Goal: Information Seeking & Learning: Learn about a topic

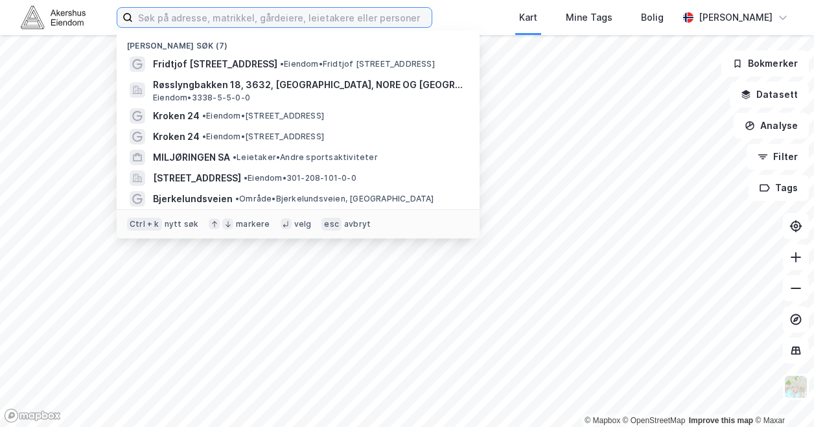
click at [369, 21] on input at bounding box center [282, 17] width 299 height 19
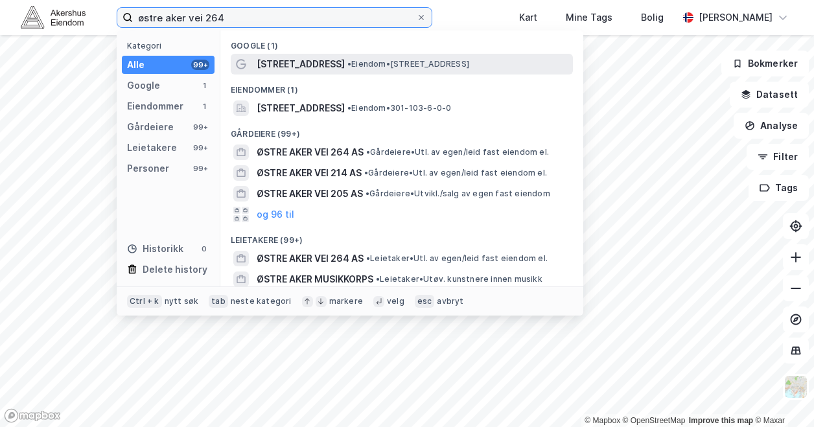
type input "østre aker vei 264"
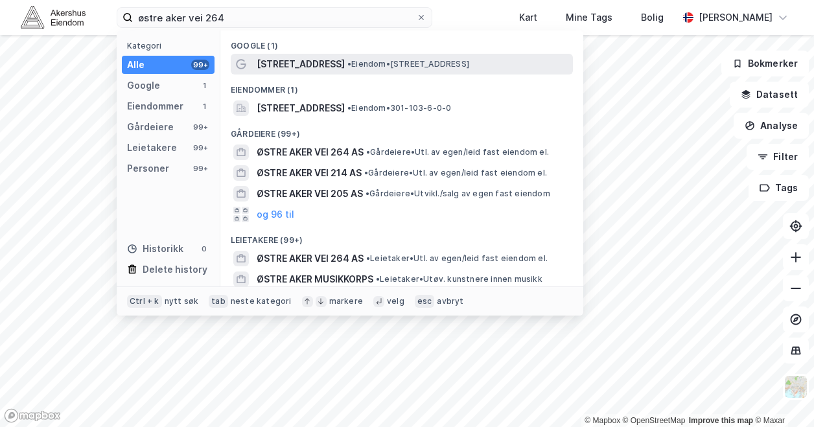
click at [323, 57] on span "[STREET_ADDRESS]" at bounding box center [301, 64] width 88 height 16
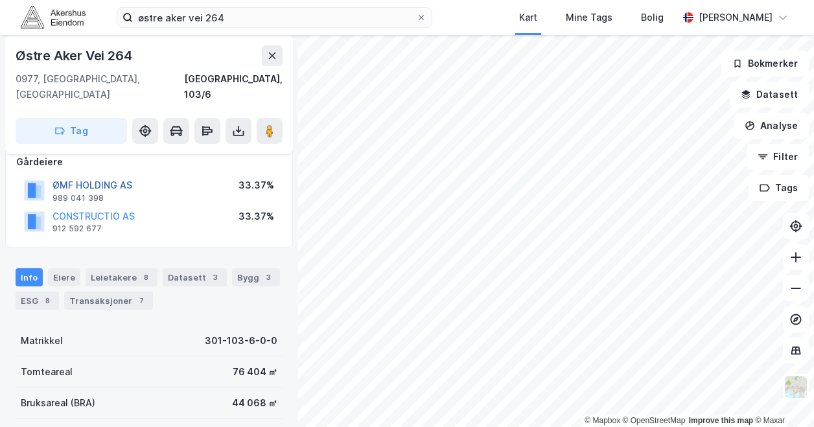
scroll to position [88, 0]
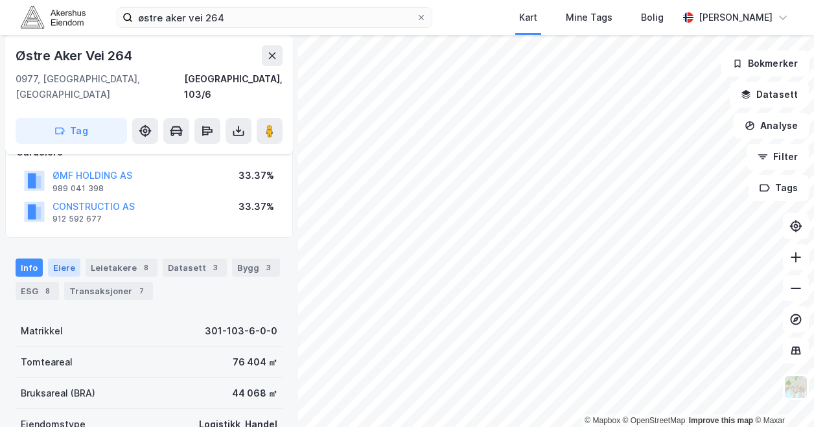
click at [66, 258] on div "Eiere" at bounding box center [64, 267] width 32 height 18
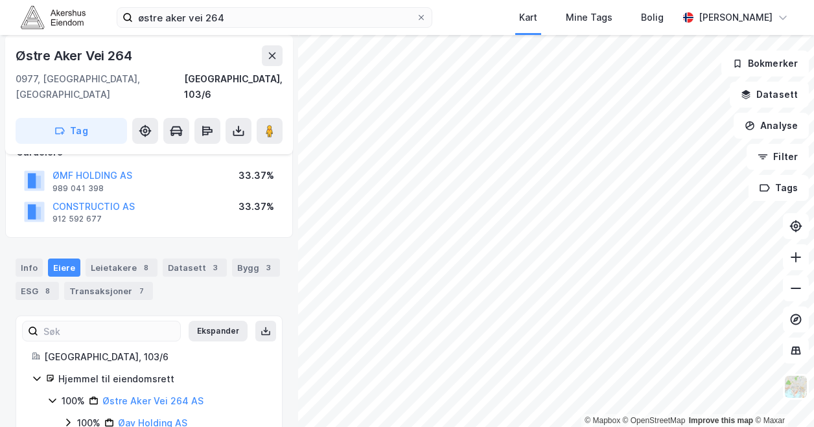
scroll to position [108, 0]
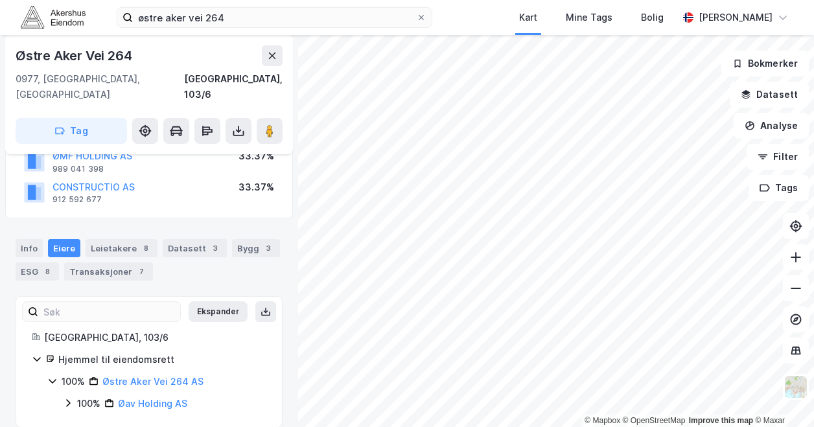
click at [67, 398] on icon at bounding box center [68, 403] width 10 height 10
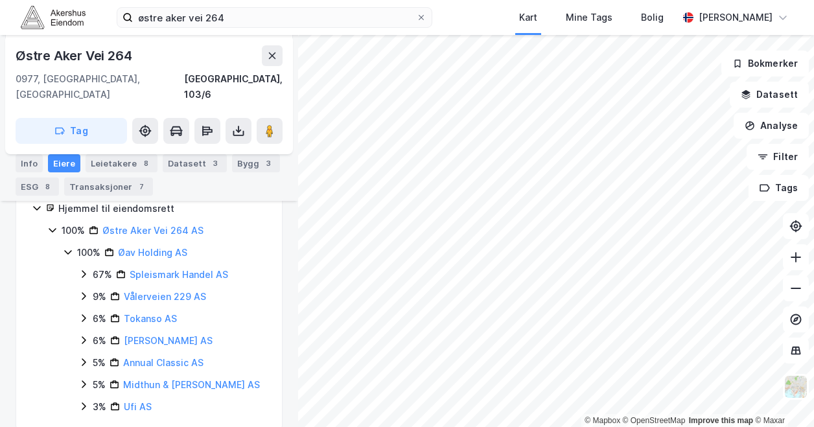
scroll to position [259, 0]
click at [87, 268] on icon at bounding box center [83, 273] width 10 height 10
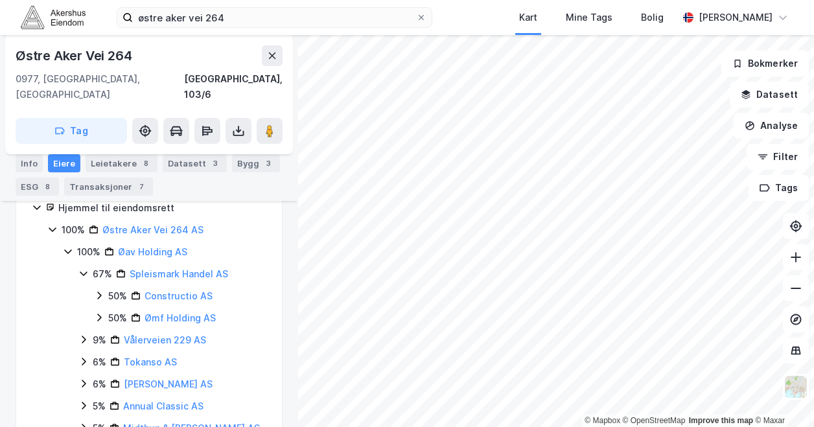
click at [98, 290] on icon at bounding box center [99, 295] width 10 height 10
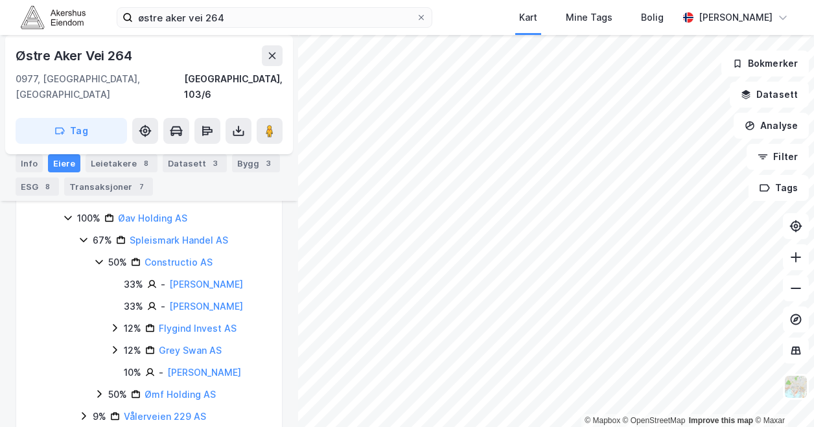
scroll to position [301, 0]
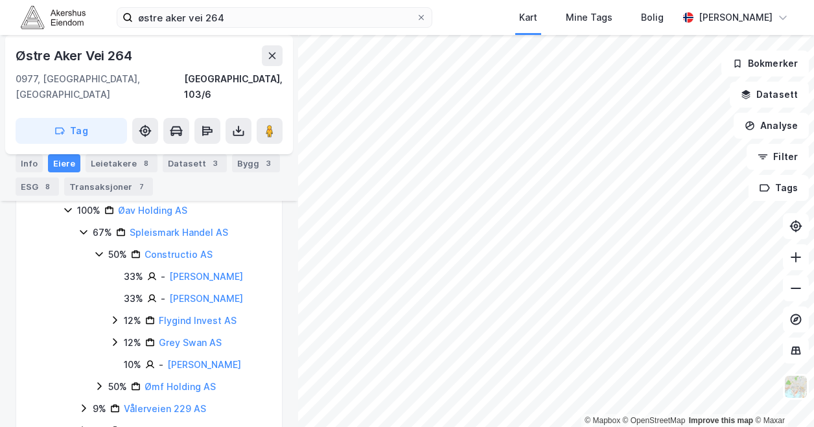
click at [98, 381] on icon at bounding box center [99, 386] width 10 height 10
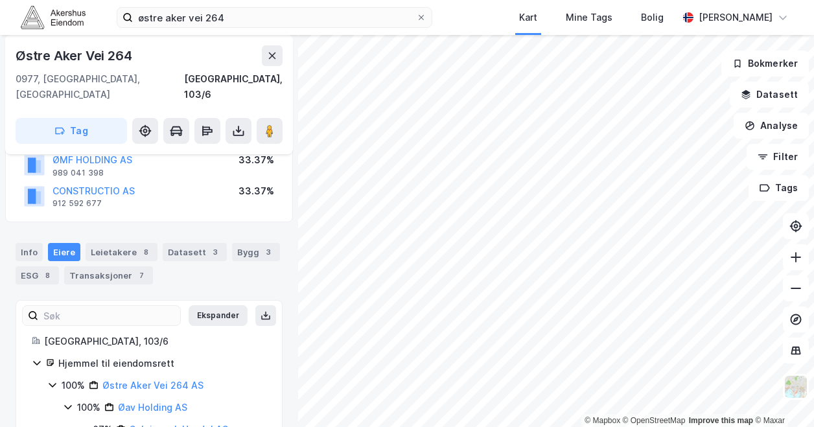
scroll to position [0, 0]
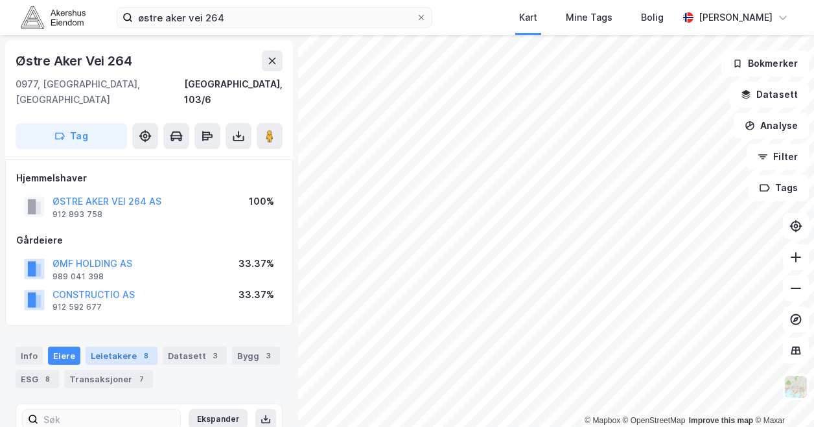
click at [113, 347] on div "Leietakere 8" at bounding box center [122, 356] width 72 height 18
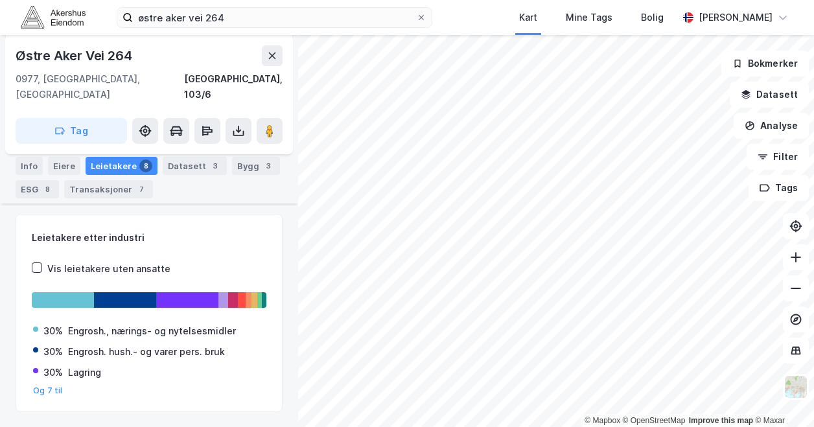
scroll to position [189, 0]
click at [247, 161] on div "Bygg 3" at bounding box center [256, 166] width 48 height 18
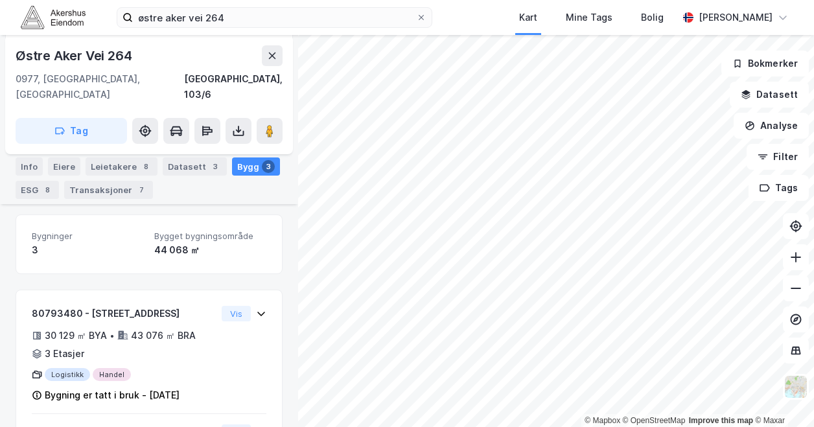
scroll to position [189, 0]
click at [96, 192] on div "Transaksjoner 7" at bounding box center [108, 190] width 89 height 18
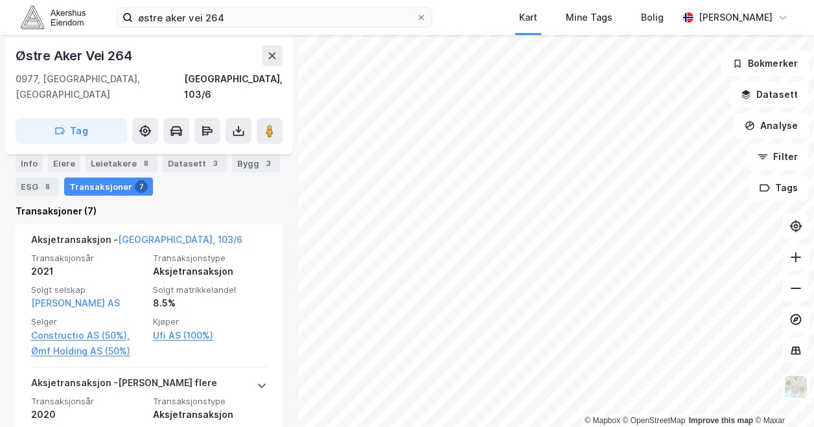
scroll to position [66, 0]
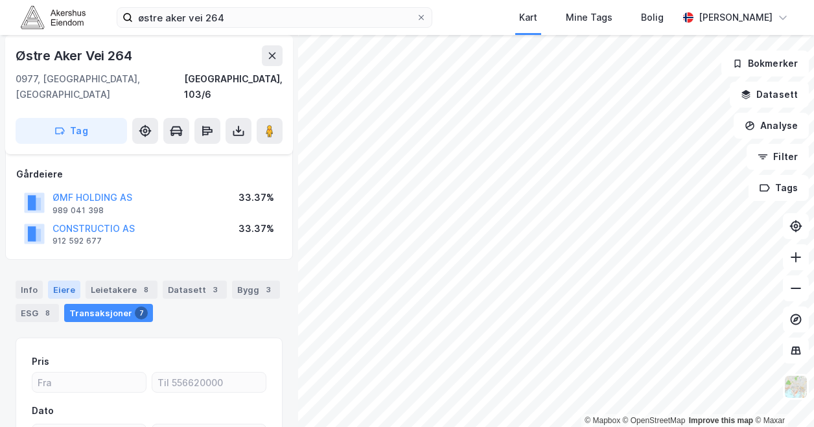
click at [63, 281] on div "Eiere" at bounding box center [64, 290] width 32 height 18
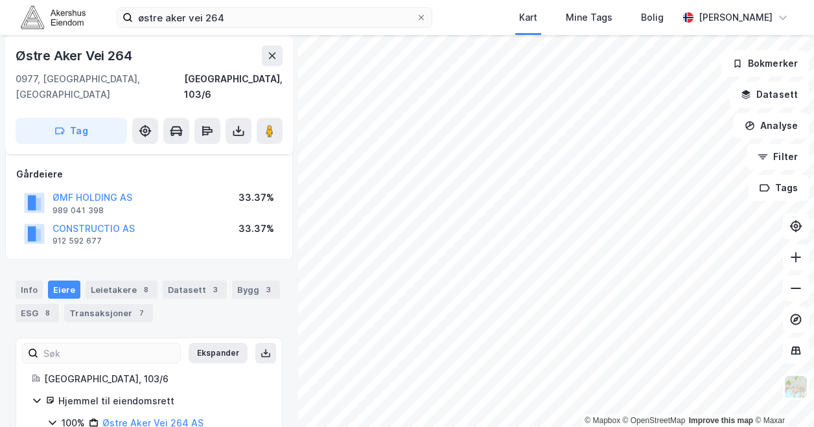
scroll to position [108, 0]
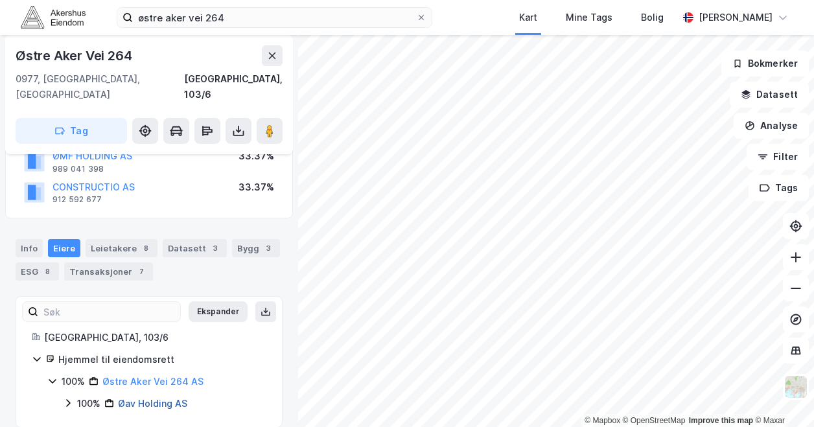
click at [137, 398] on link "Øav Holding AS" at bounding box center [152, 403] width 69 height 11
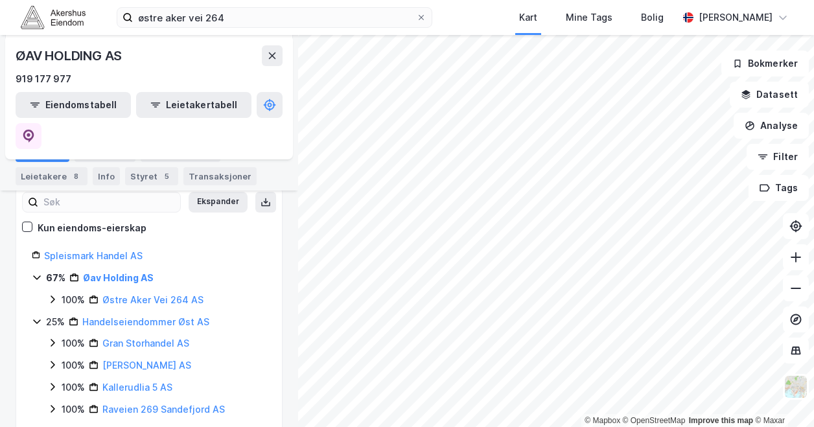
scroll to position [185, 0]
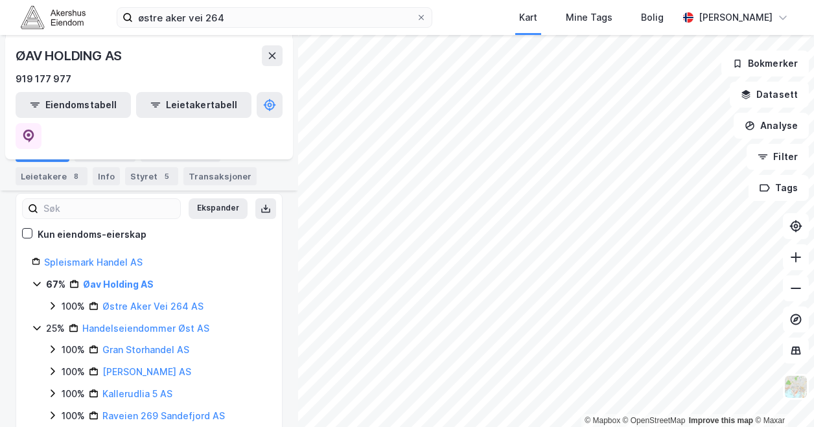
click at [54, 301] on icon at bounding box center [52, 306] width 10 height 10
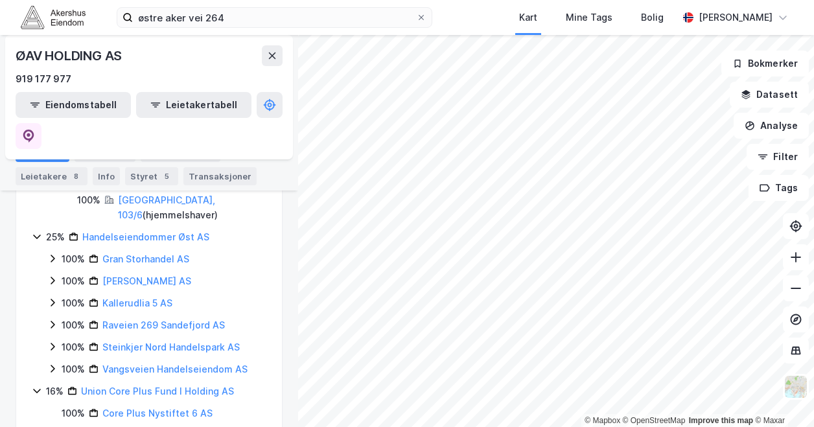
scroll to position [0, 0]
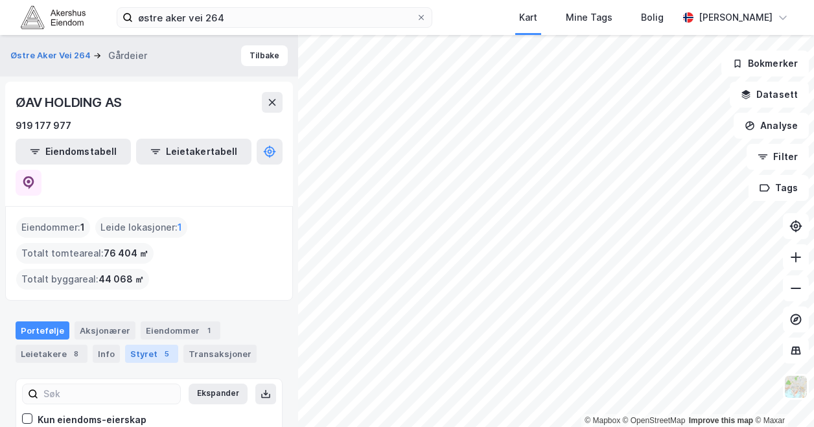
click at [152, 345] on div "Styret 5" at bounding box center [151, 354] width 53 height 18
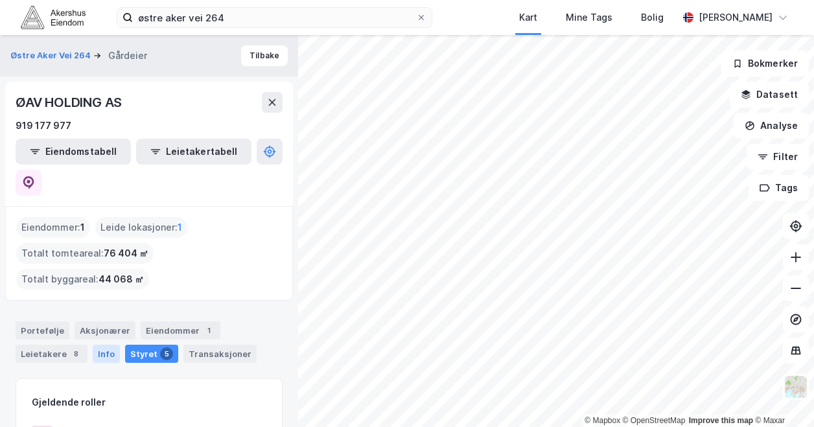
click at [100, 345] on div "Info" at bounding box center [106, 354] width 27 height 18
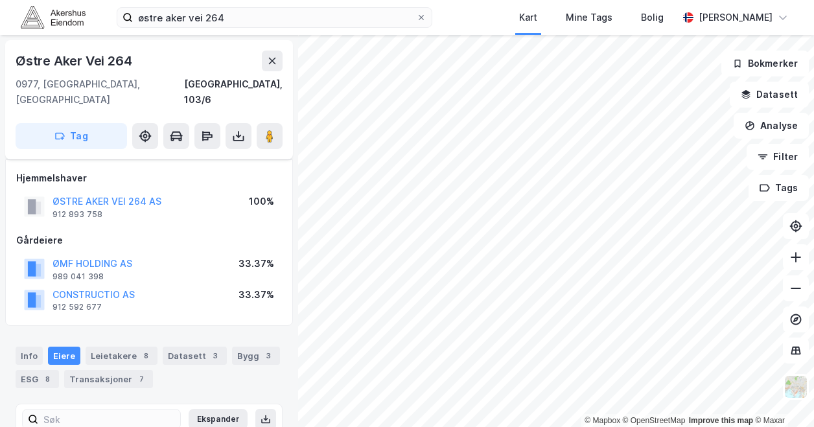
scroll to position [108, 0]
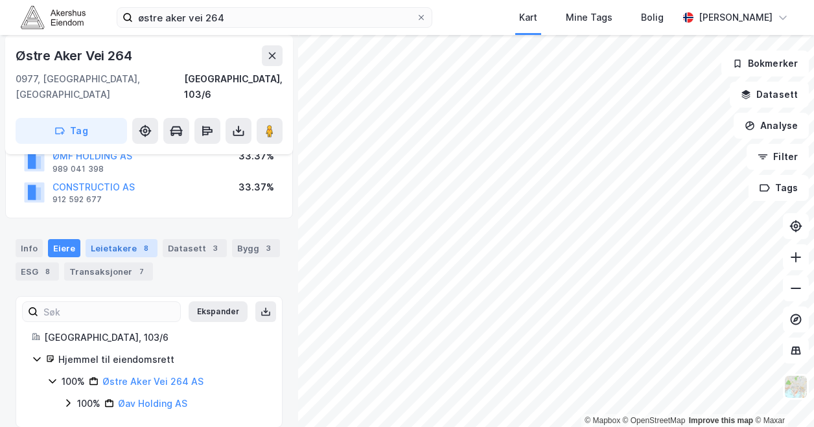
click at [117, 239] on div "Leietakere 8" at bounding box center [122, 248] width 72 height 18
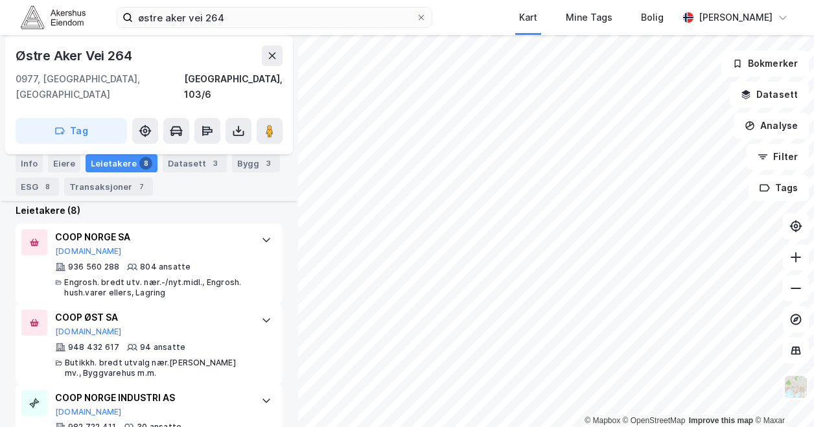
scroll to position [417, 0]
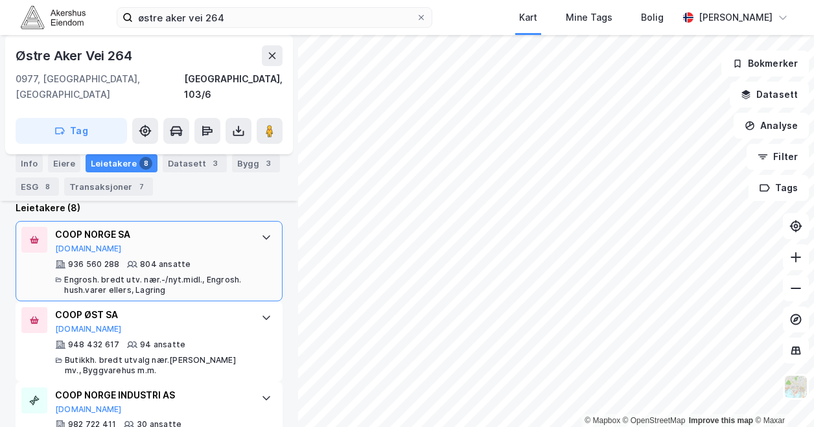
click at [177, 240] on div "COOP NORGE SA [DOMAIN_NAME] 936 560 288 804 ansatte [PERSON_NAME]. bredt utv. n…" at bounding box center [151, 261] width 193 height 69
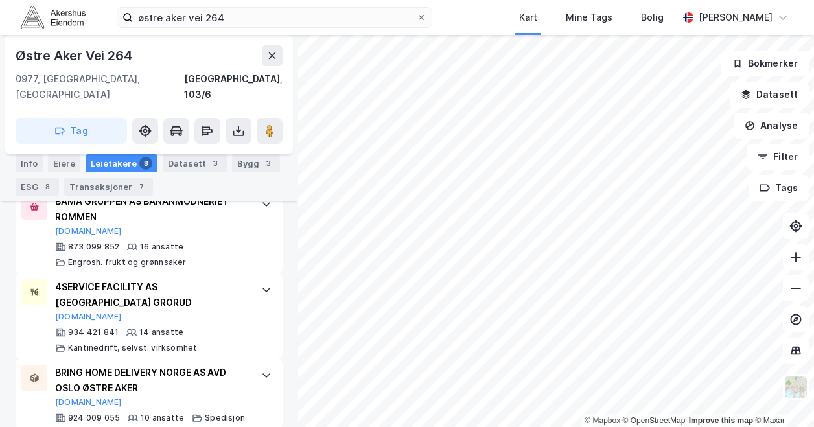
scroll to position [1452, 0]
